Goal: Communication & Community: Connect with others

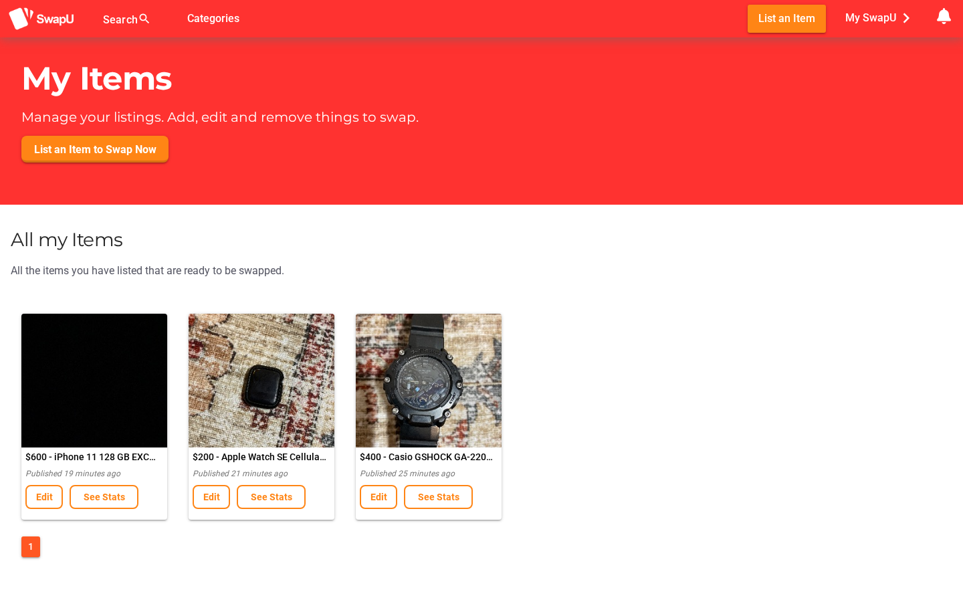
click at [892, 21] on span "My SwapU chevron_right" at bounding box center [881, 18] width 71 height 20
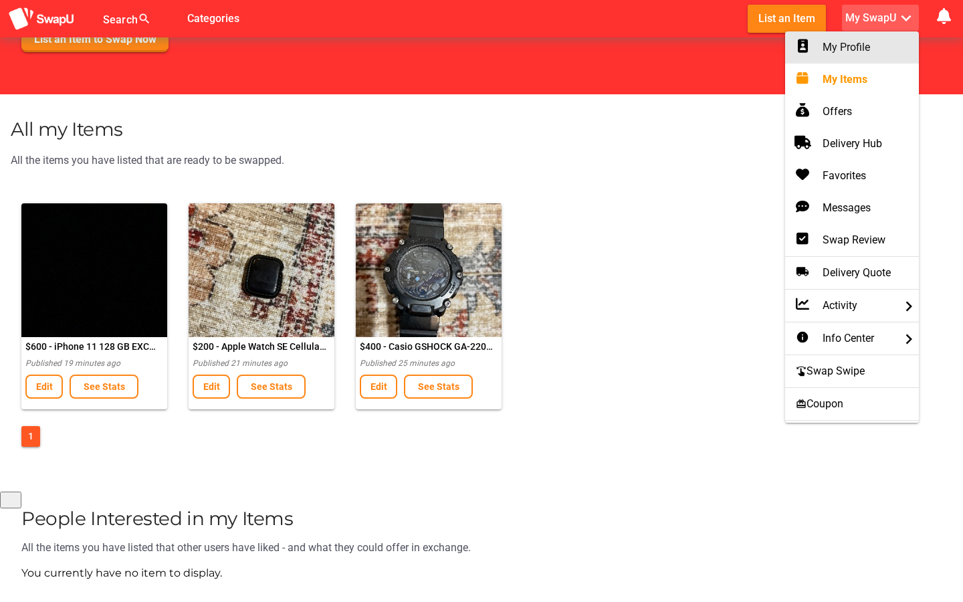
scroll to position [110, 0]
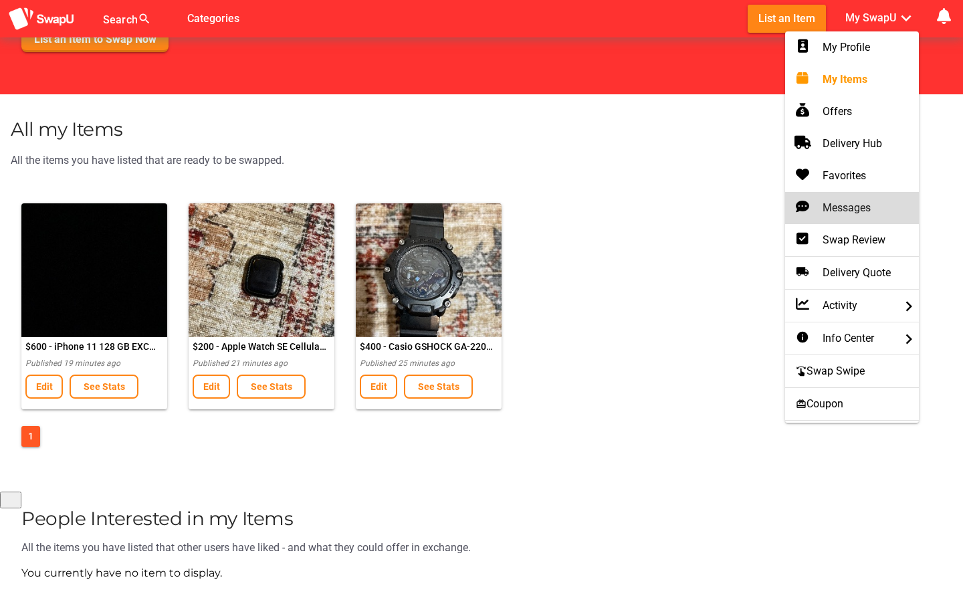
click at [852, 197] on div "Messages" at bounding box center [852, 207] width 112 height 21
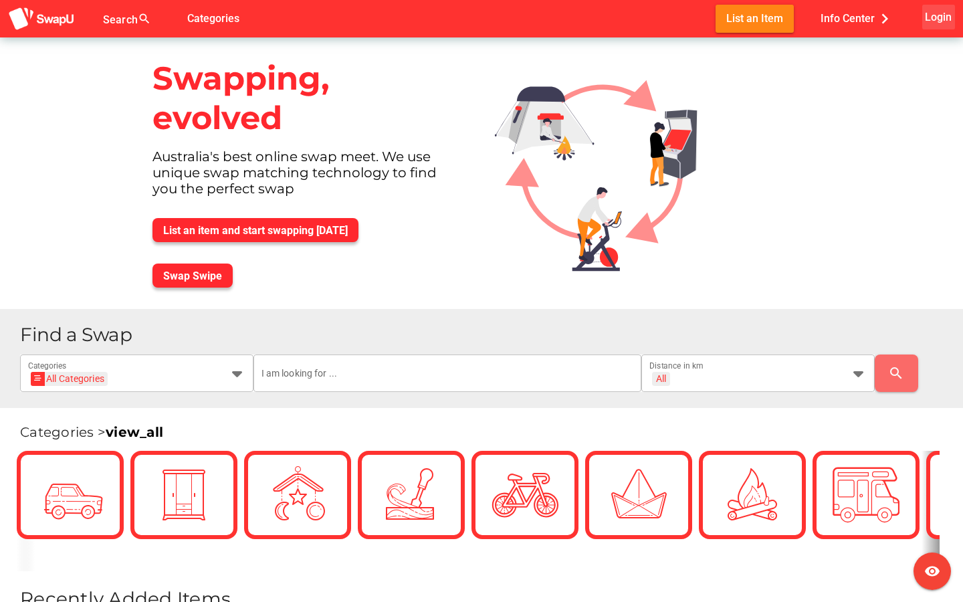
click at [946, 18] on span "Login" at bounding box center [938, 17] width 27 height 18
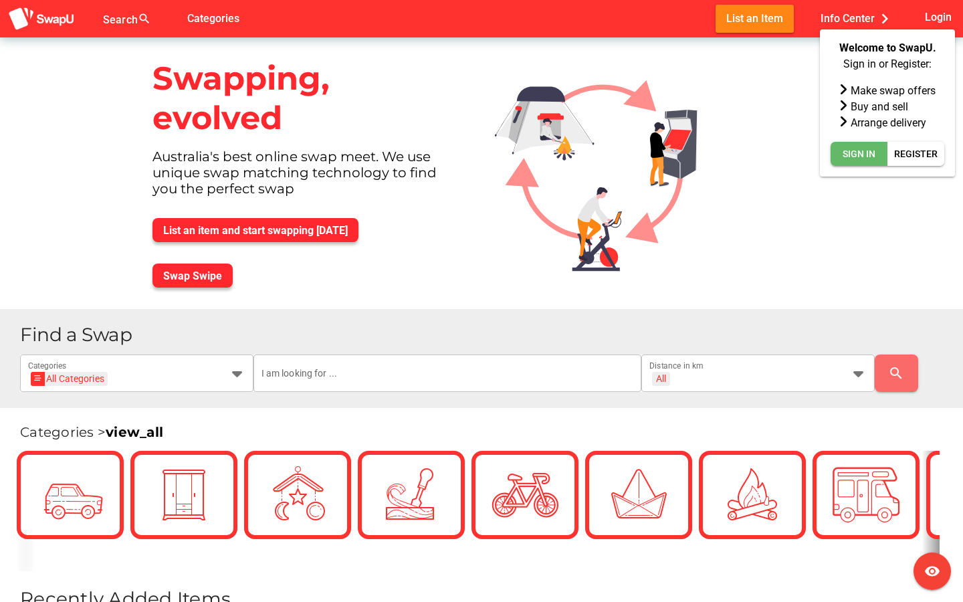
click at [874, 159] on span "Sign In" at bounding box center [859, 154] width 33 height 16
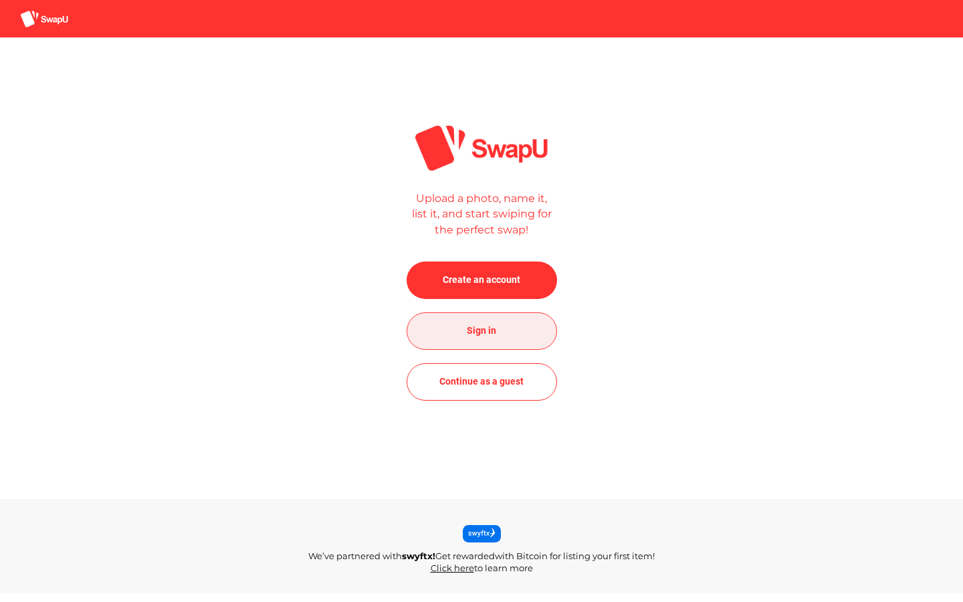
click at [504, 337] on span "Sign in" at bounding box center [481, 331] width 129 height 32
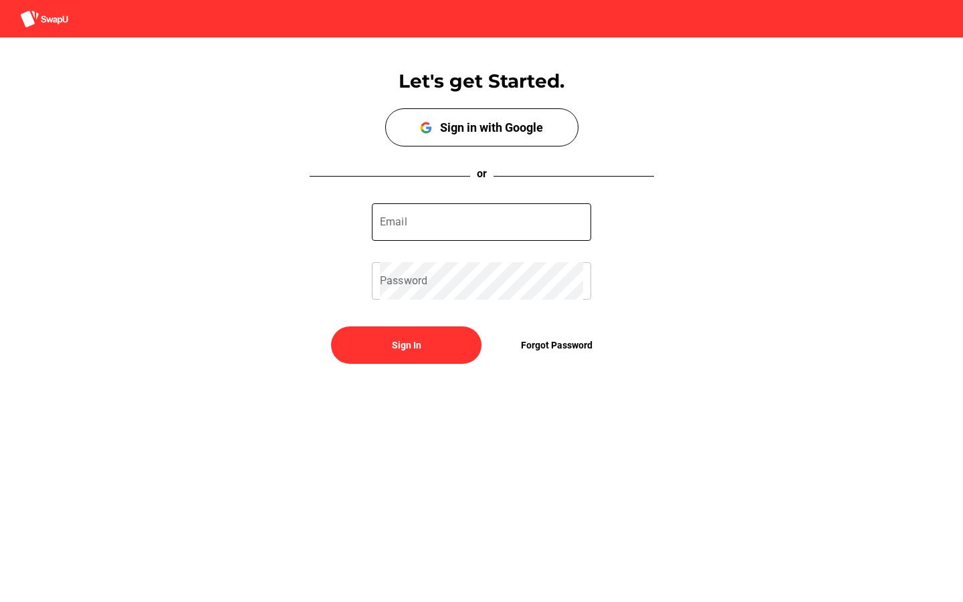
click at [455, 225] on input "Email" at bounding box center [481, 221] width 203 height 37
type input "jasonherrerahu@outlook.com"
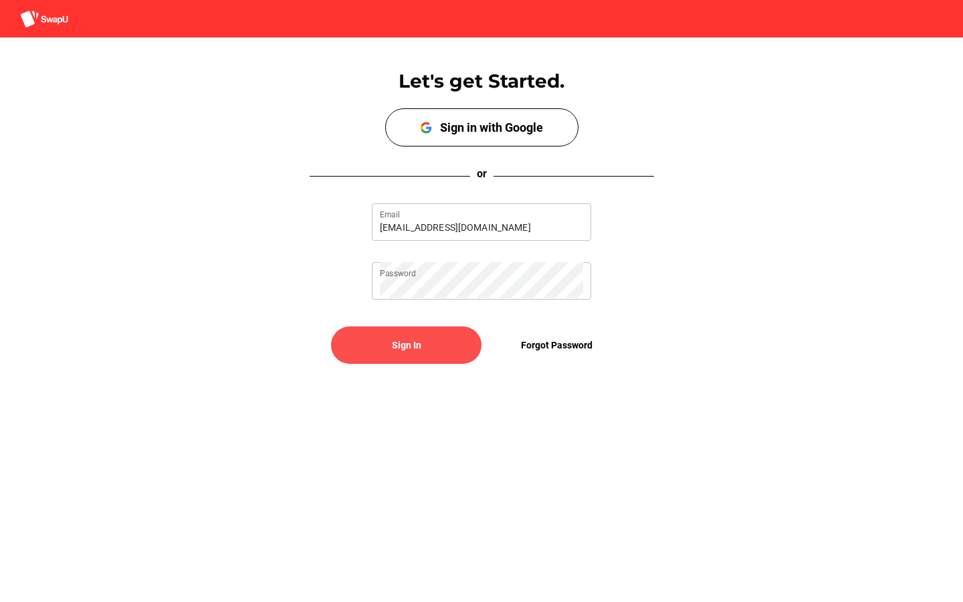
click at [438, 339] on span "Sign In" at bounding box center [406, 345] width 129 height 32
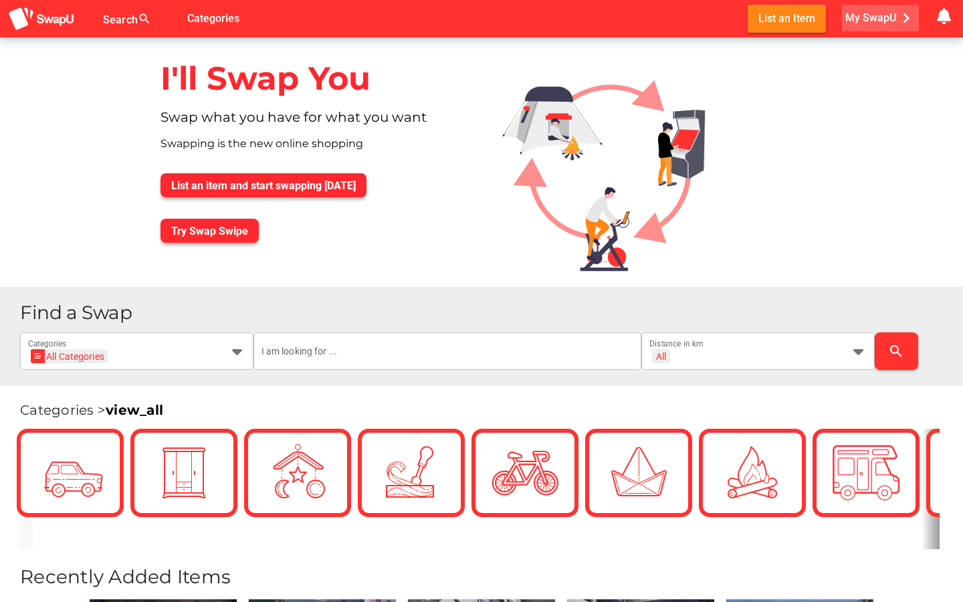
click at [882, 15] on span "My SwapU chevron_right" at bounding box center [881, 18] width 71 height 20
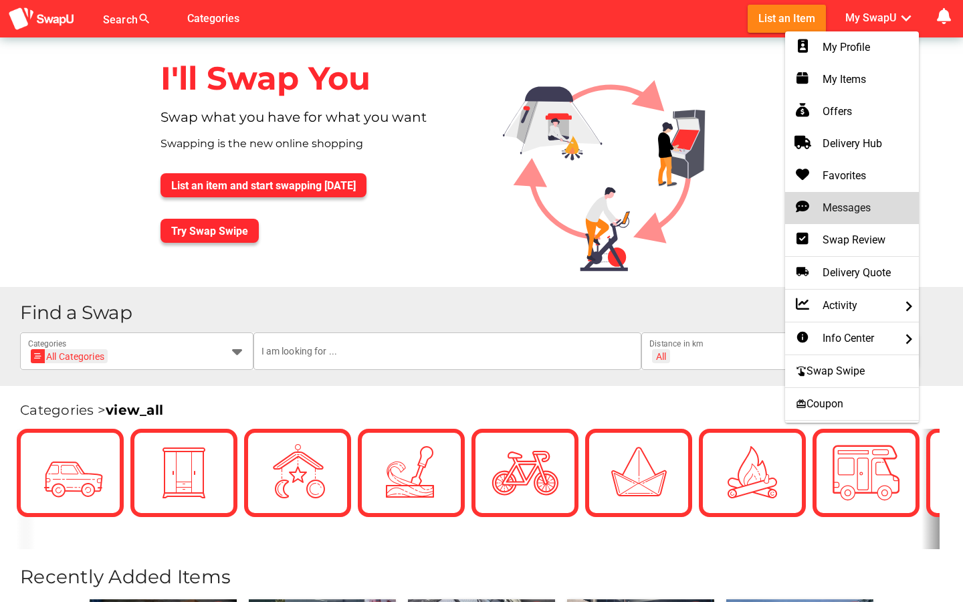
click at [852, 205] on div "Messages" at bounding box center [852, 208] width 112 height 16
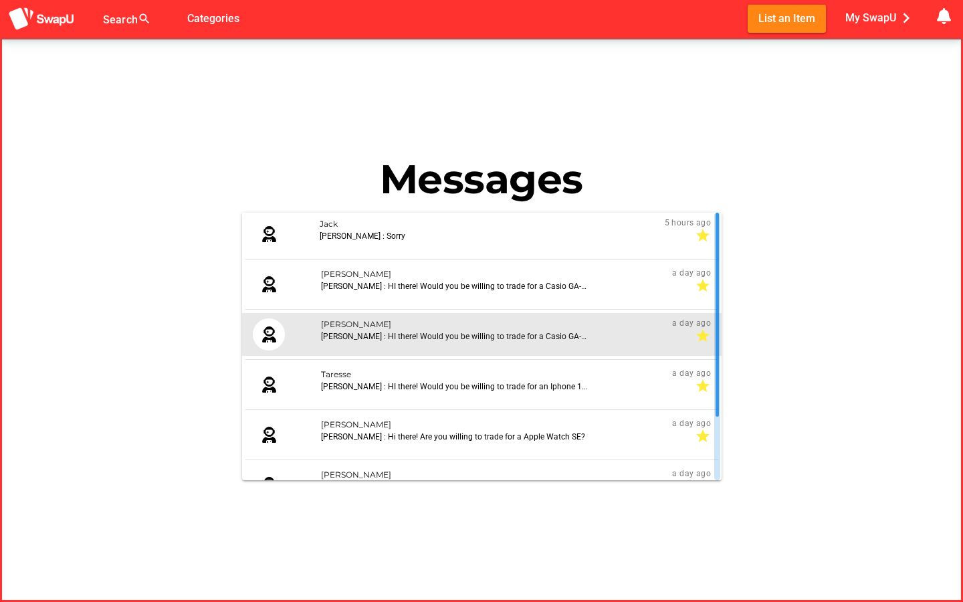
scroll to position [84, 0]
